Goal: Answer question/provide support: Share knowledge or assist other users

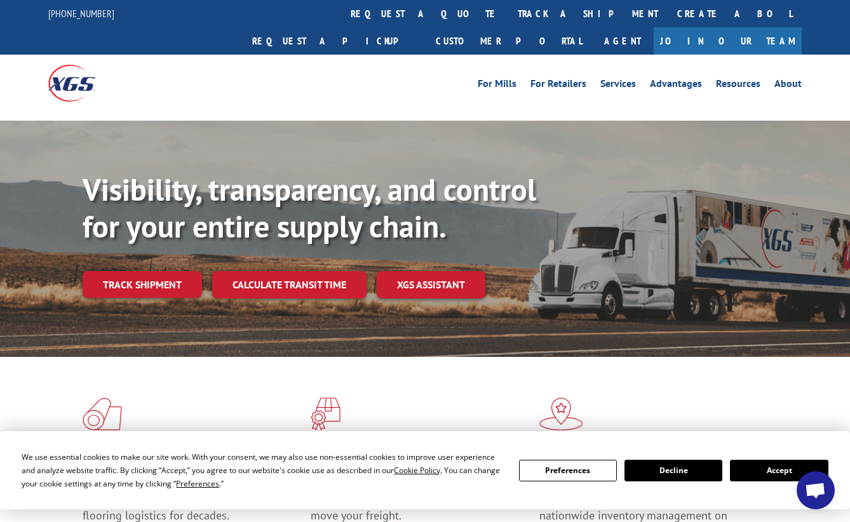
drag, startPoint x: 788, startPoint y: 467, endPoint x: 779, endPoint y: 384, distance: 83.7
click at [788, 467] on button "Accept" at bounding box center [779, 471] width 98 height 22
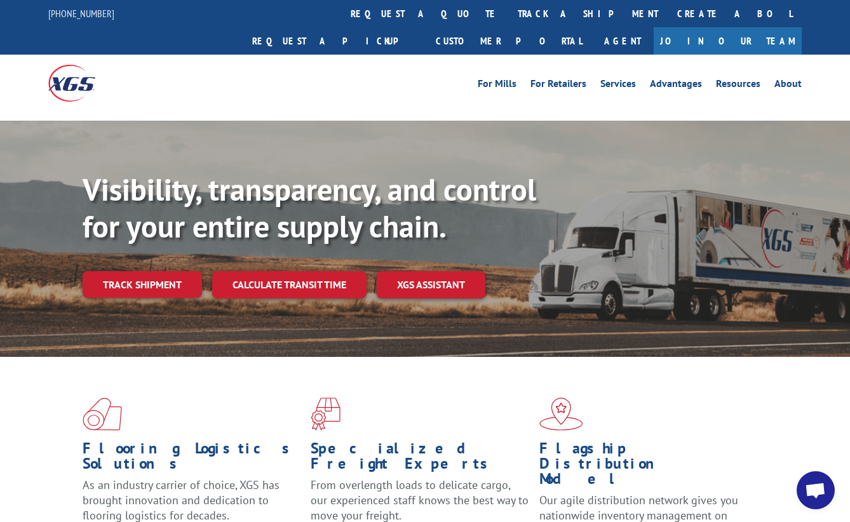
click at [805, 487] on span "Open chat" at bounding box center [815, 492] width 21 height 18
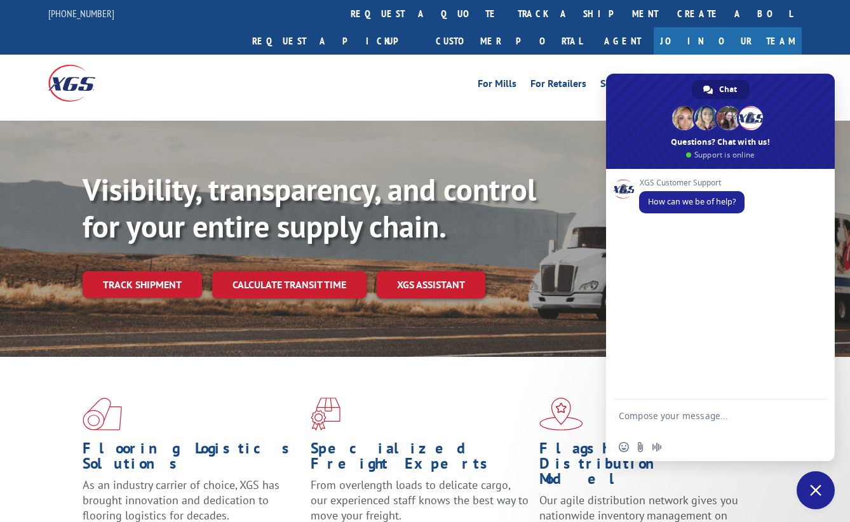
click at [701, 424] on textarea "Compose your message..." at bounding box center [706, 421] width 175 height 23
type textarea "Hi! Please help me to track this:17688862"
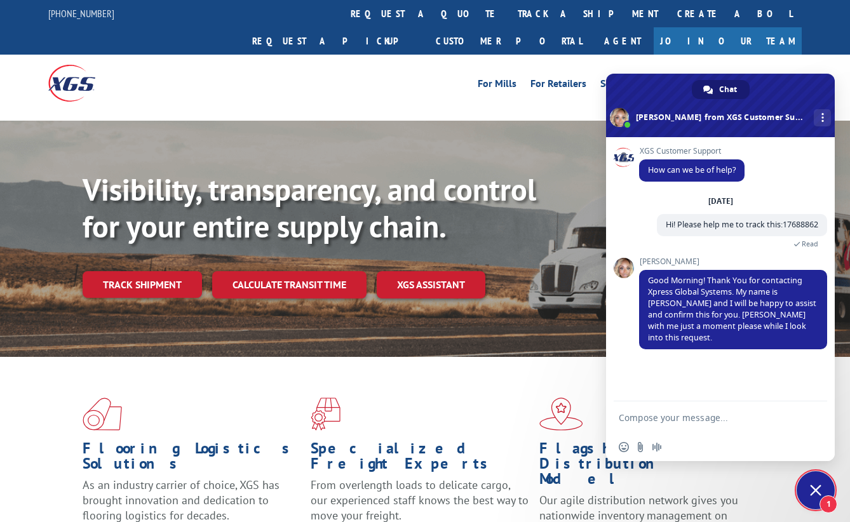
click at [835, 171] on div "Visibility, transparency, and control for your entire supply chain. Track shipm…" at bounding box center [466, 259] width 767 height 177
click at [838, 262] on div "Visibility, transparency, and control for your entire supply chain. Track shipm…" at bounding box center [466, 259] width 767 height 177
click at [849, 250] on div "Visibility, transparency, and control for your entire supply chain. Track shipm…" at bounding box center [466, 259] width 767 height 177
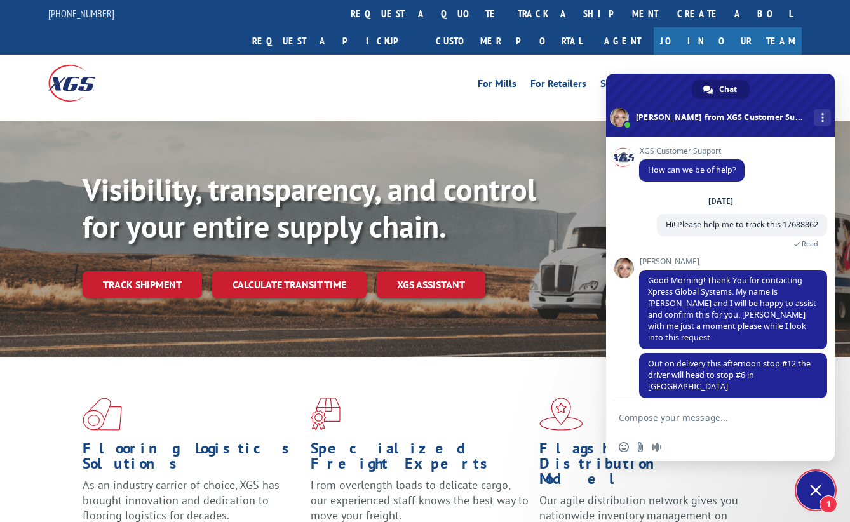
click at [844, 198] on div "Visibility, transparency, and control for your entire supply chain. Track shipm…" at bounding box center [466, 259] width 767 height 177
drag, startPoint x: 648, startPoint y: 351, endPoint x: 669, endPoint y: 351, distance: 21.0
click at [669, 358] on span "Out on delivery this afternoon stop #12 the driver will head to stop #6 in [GEO…" at bounding box center [729, 375] width 163 height 34
drag, startPoint x: 669, startPoint y: 351, endPoint x: 665, endPoint y: 417, distance: 66.8
click at [665, 417] on textarea "Compose your message..." at bounding box center [706, 417] width 175 height 11
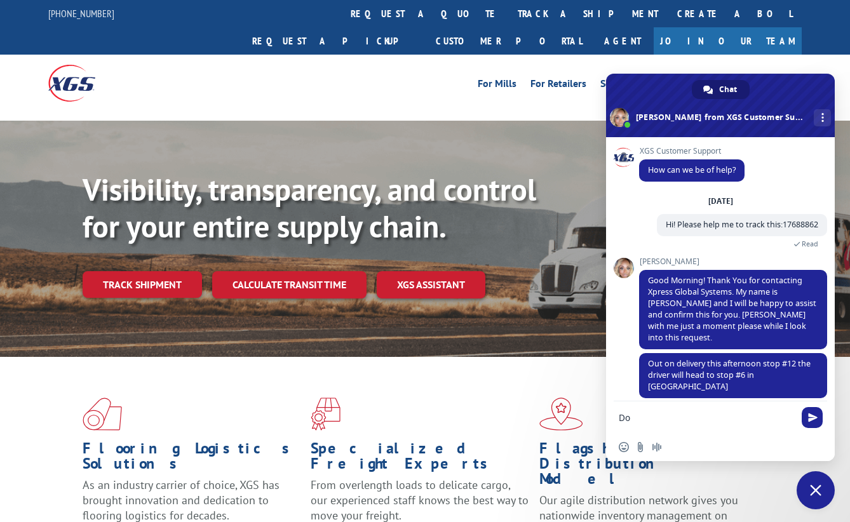
type textarea "D"
type textarea "Perhaps do you know at what time this driver will arrive at the location?"
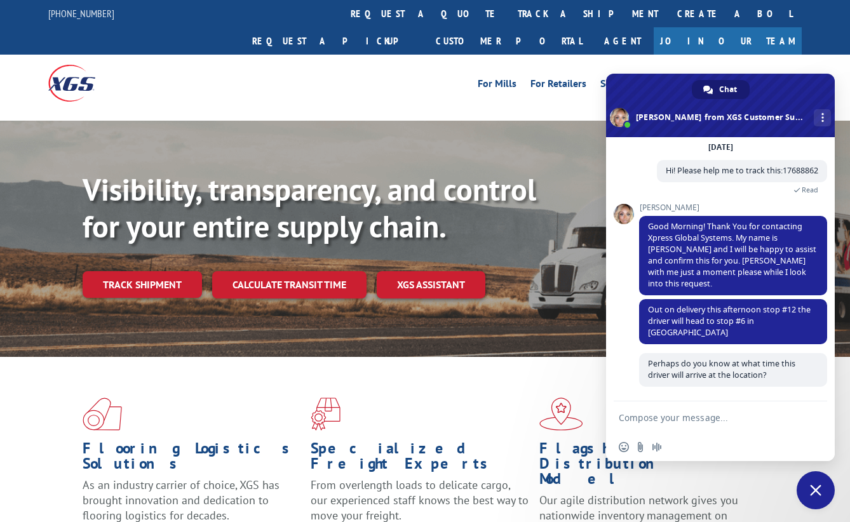
scroll to position [43, 0]
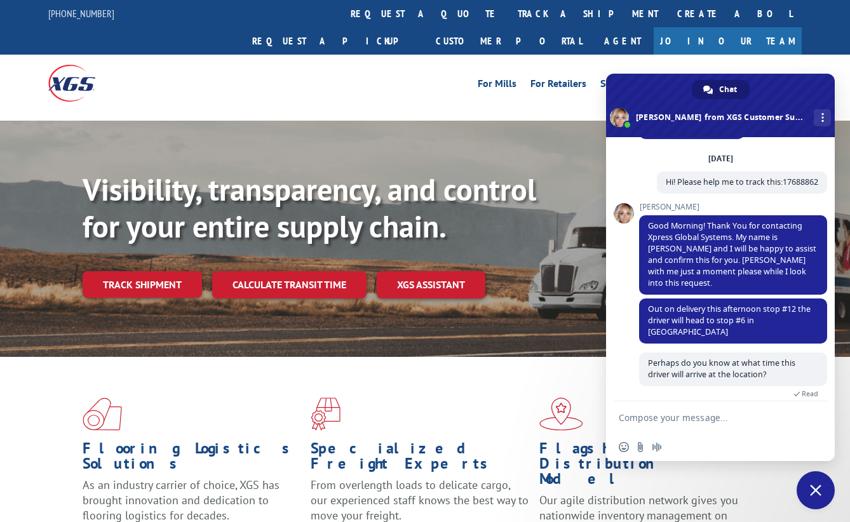
click at [847, 307] on div "Visibility, transparency, and control for your entire supply chain. Track shipm…" at bounding box center [466, 259] width 767 height 177
click at [838, 290] on div "Visibility, transparency, and control for your entire supply chain. Track shipm…" at bounding box center [466, 259] width 767 height 177
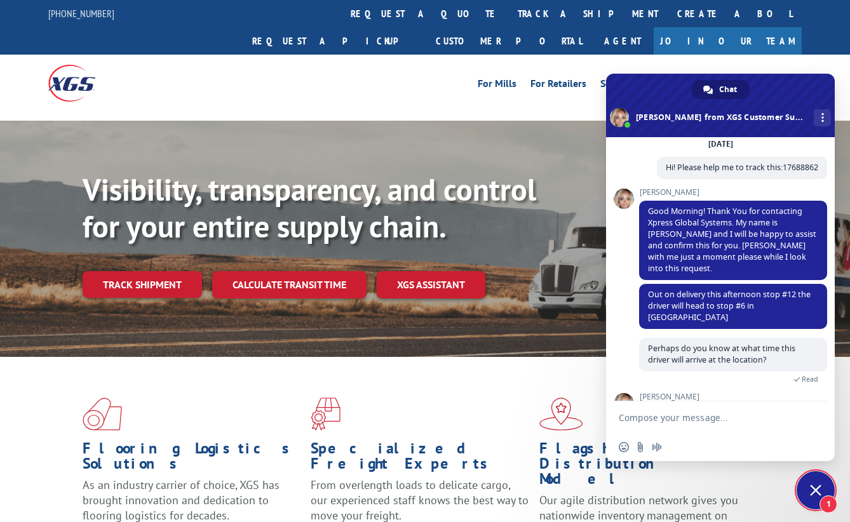
scroll to position [132, 0]
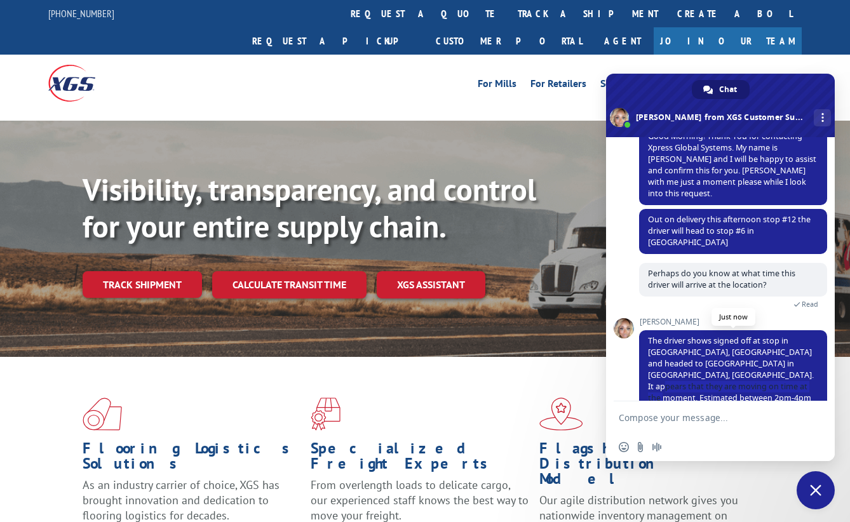
drag, startPoint x: 770, startPoint y: 363, endPoint x: 785, endPoint y: 375, distance: 18.9
click at [785, 375] on span "The driver shows signed off at stop in [GEOGRAPHIC_DATA], [GEOGRAPHIC_DATA] and…" at bounding box center [733, 375] width 188 height 91
copy span "Estimated between 2pm-4pm to your location"
click at [697, 417] on textarea "Compose your message..." at bounding box center [706, 417] width 175 height 11
type textarea "Thank you!"
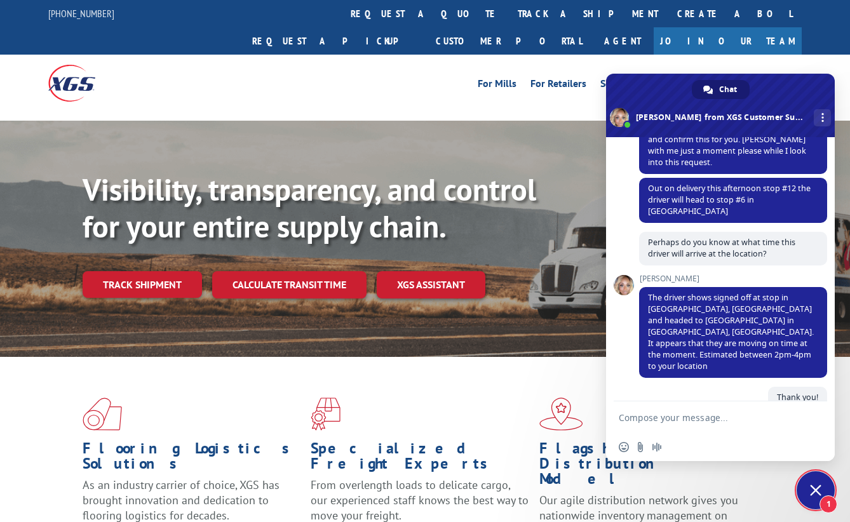
scroll to position [291, 0]
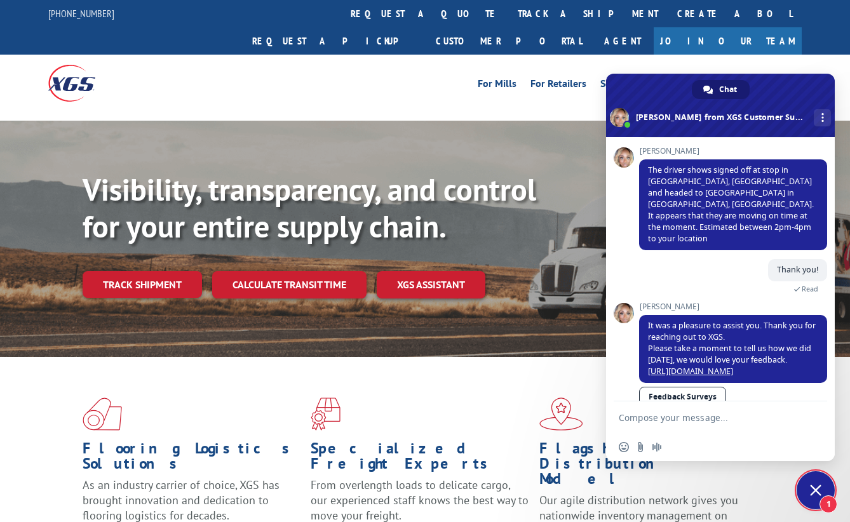
click at [846, 194] on div "Visibility, transparency, and control for your entire supply chain. Track shipm…" at bounding box center [466, 259] width 767 height 177
